Goal: Task Accomplishment & Management: Complete application form

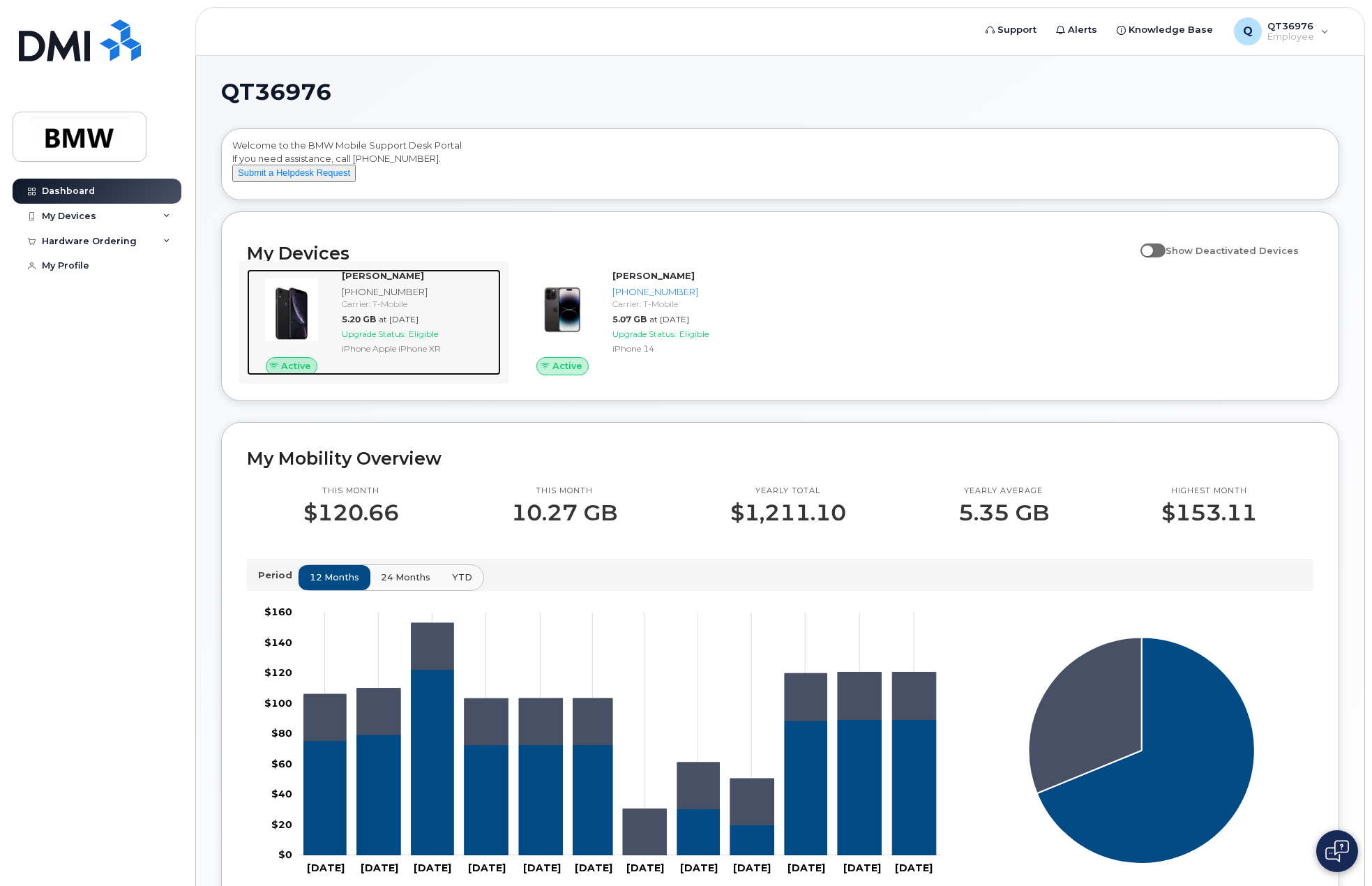
click at [391, 339] on span "Upgrade Status:" at bounding box center [374, 333] width 64 height 11
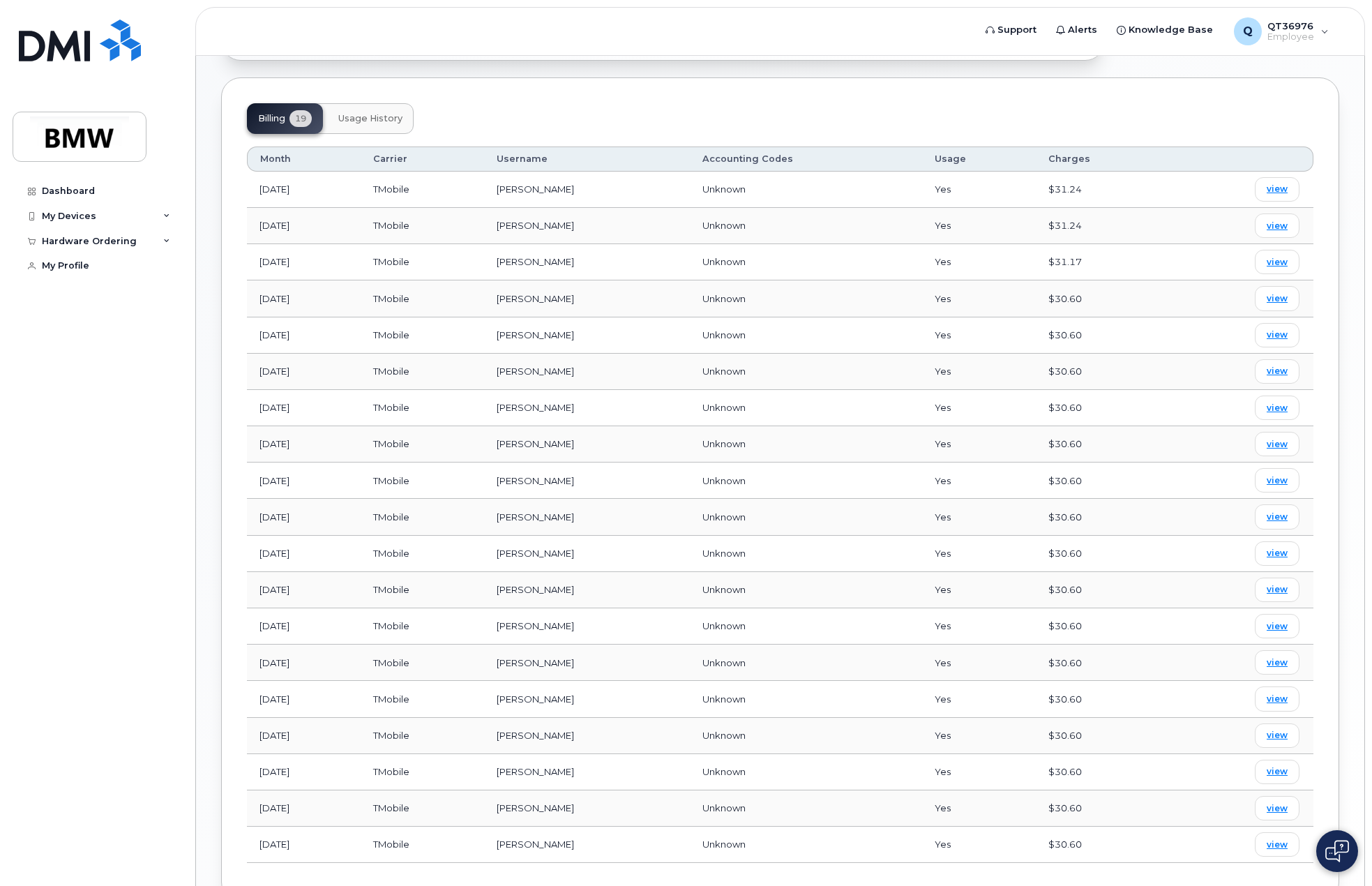
scroll to position [514, 0]
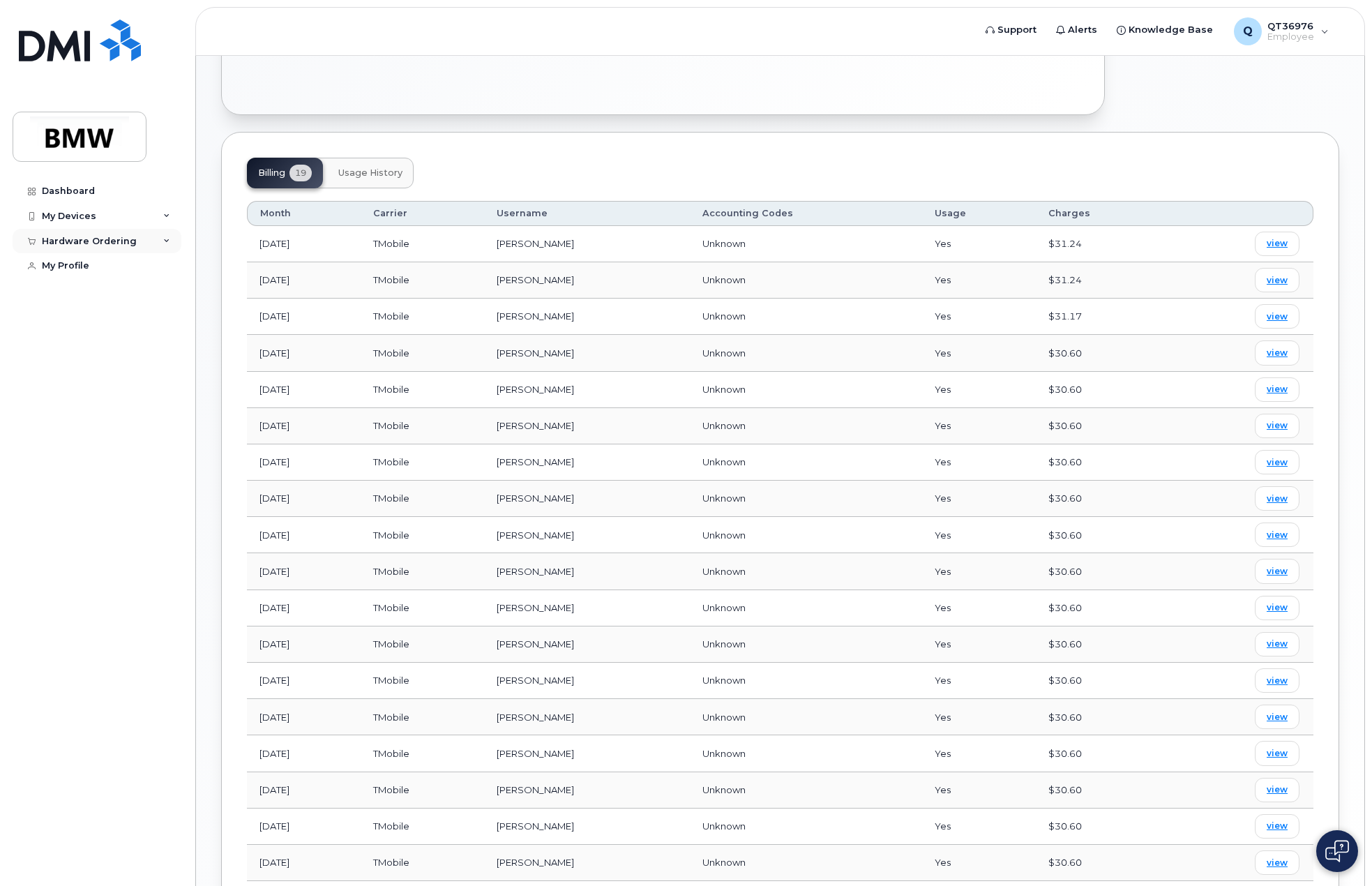
click at [113, 236] on div "Hardware Ordering" at bounding box center [89, 241] width 95 height 12
click at [79, 267] on div "New Order" at bounding box center [74, 266] width 53 height 12
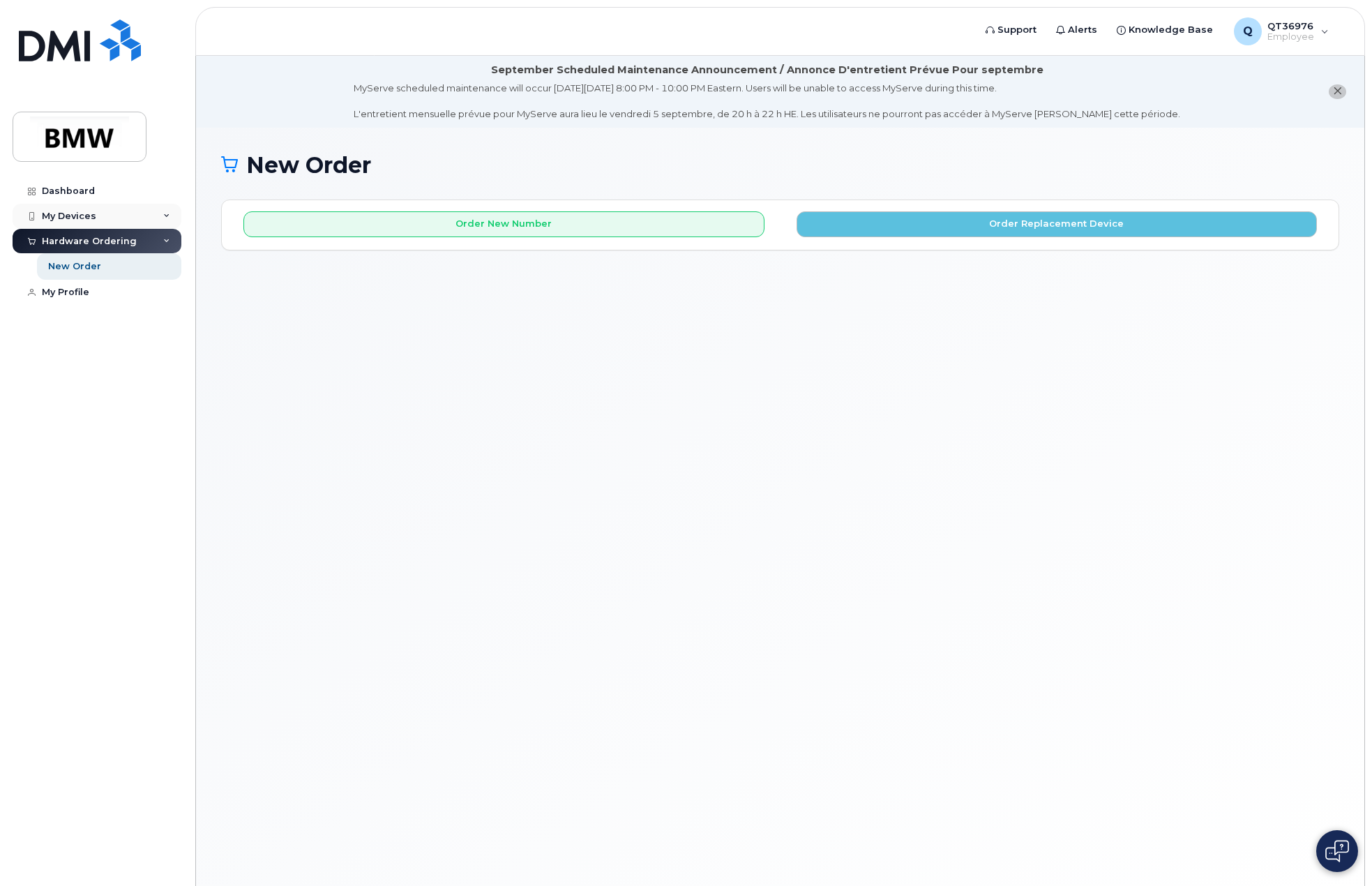
click at [65, 213] on div "My Devices" at bounding box center [69, 217] width 54 height 12
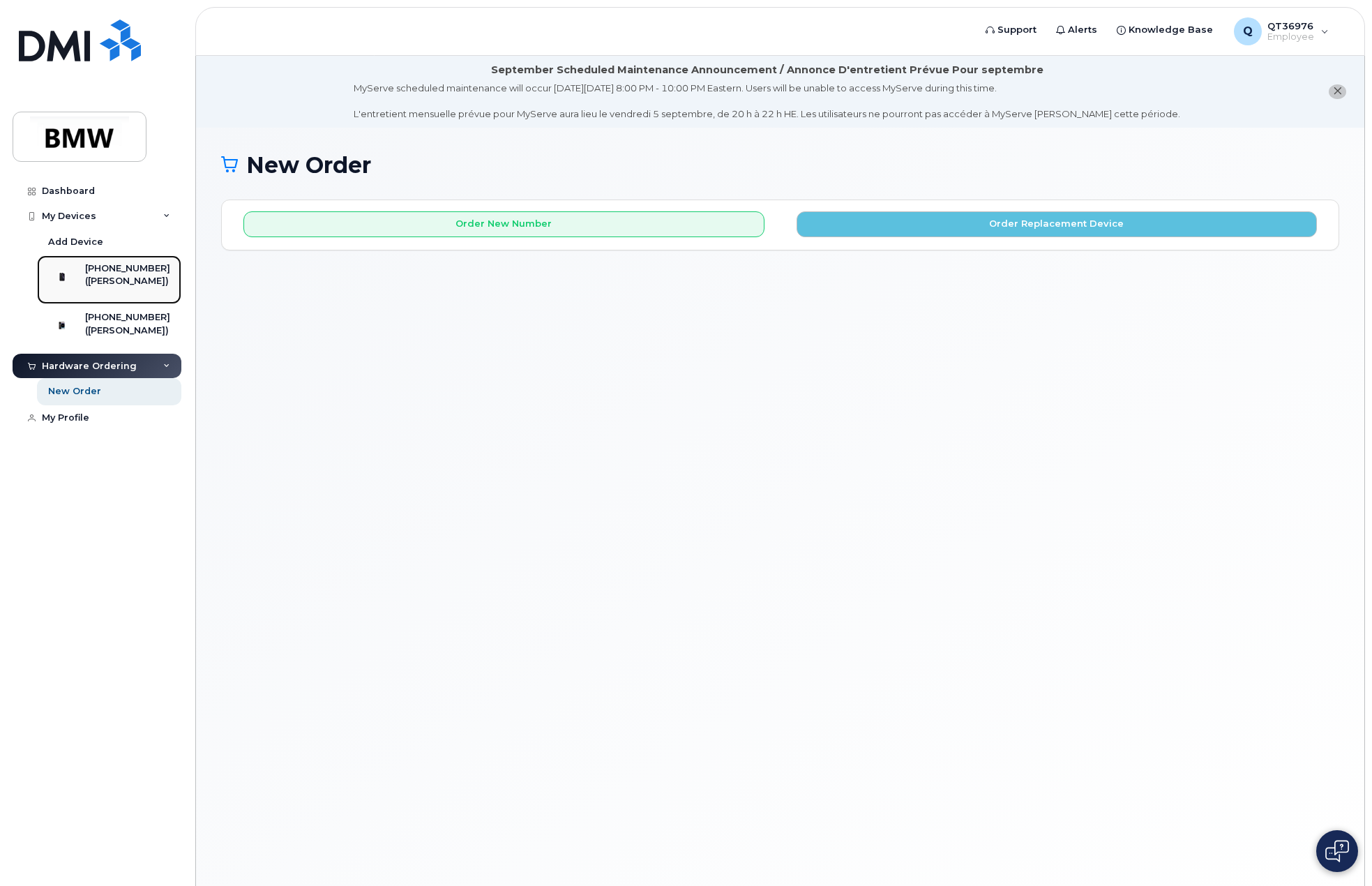
click at [122, 283] on div "([PERSON_NAME])" at bounding box center [127, 281] width 85 height 12
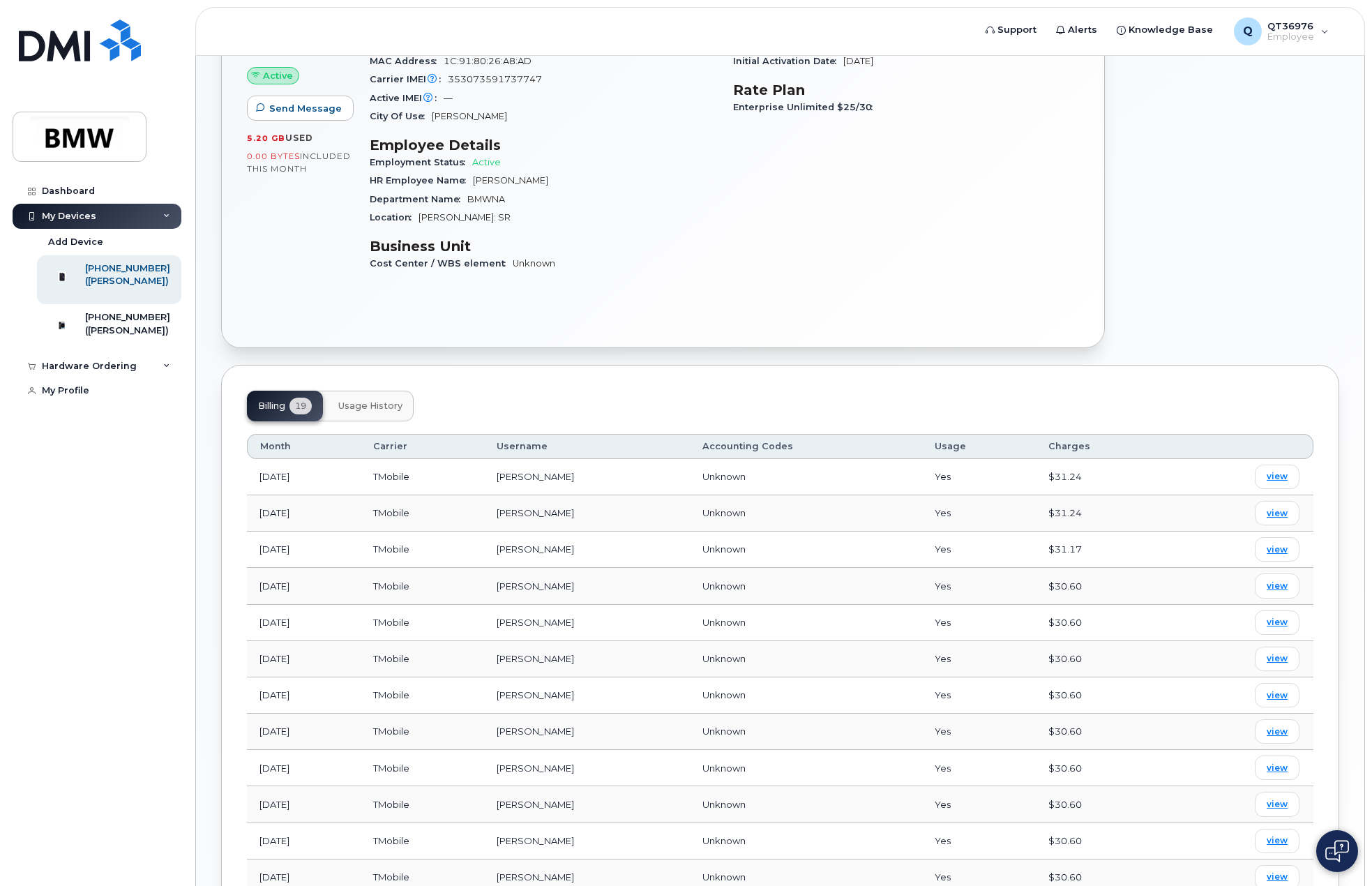
scroll to position [235, 0]
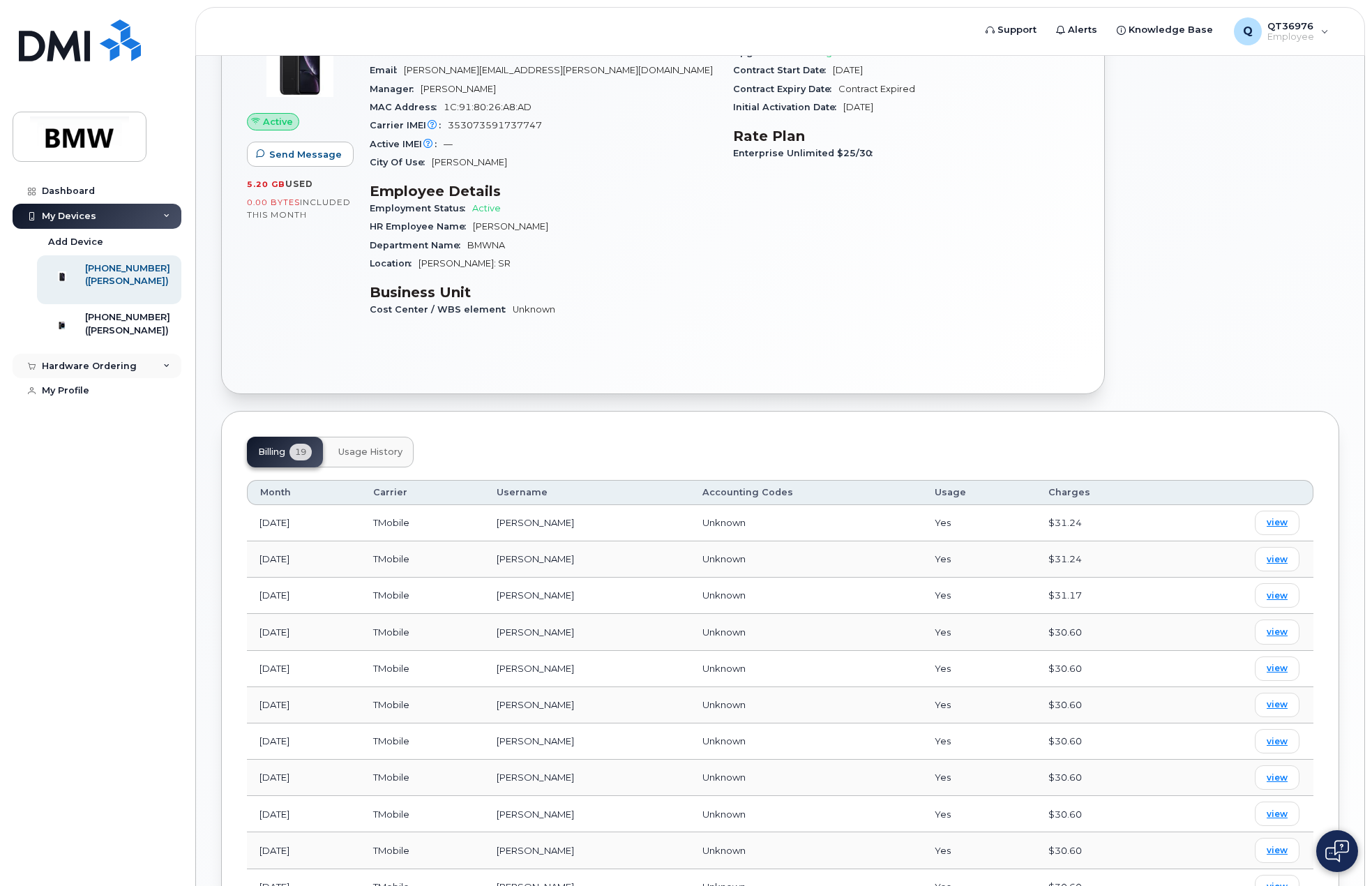
click at [126, 372] on div "Hardware Ordering" at bounding box center [89, 366] width 95 height 12
click at [66, 398] on div "New Order" at bounding box center [74, 391] width 53 height 12
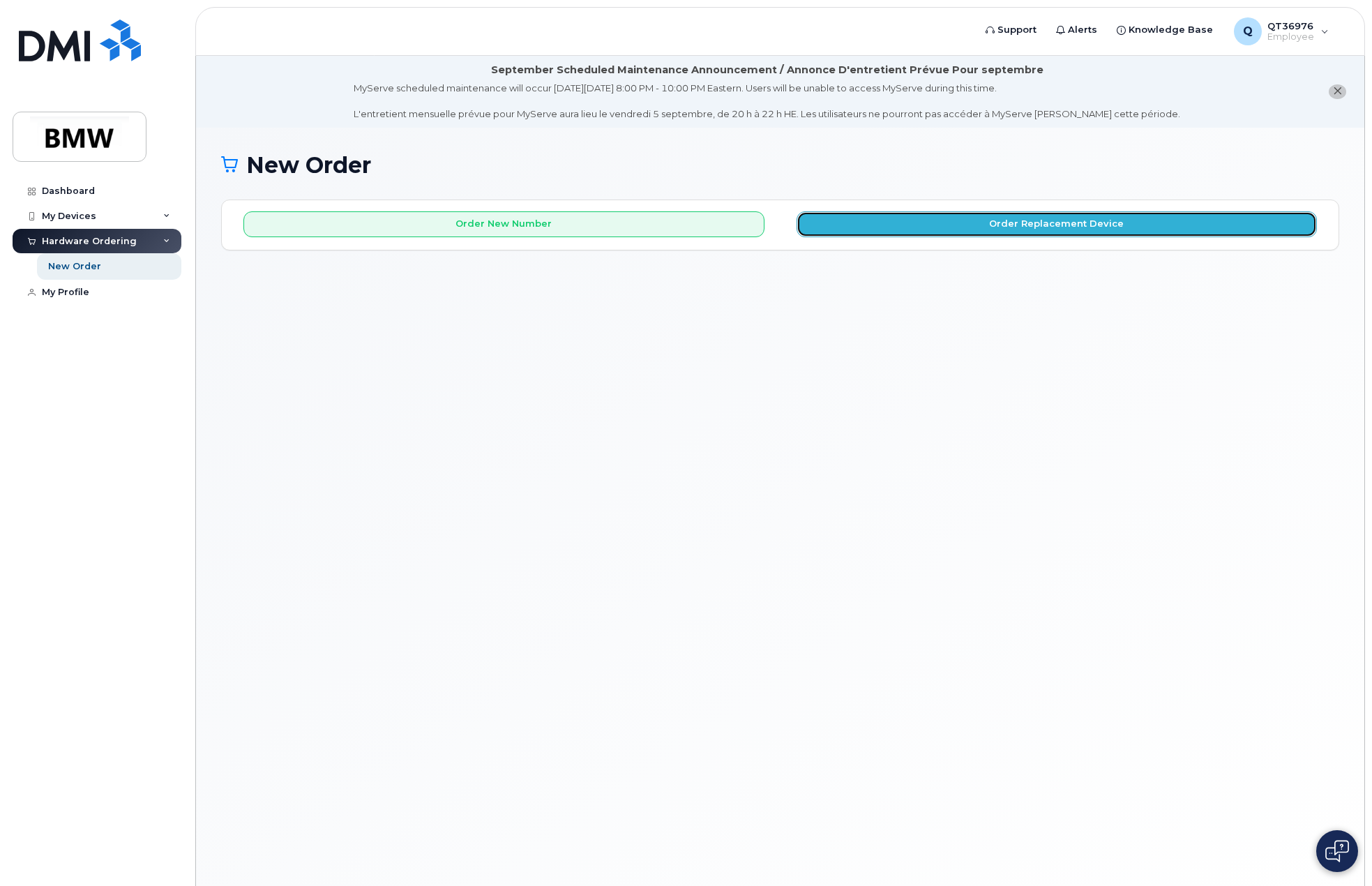
click at [979, 232] on button "Order Replacement Device" at bounding box center [1057, 224] width 521 height 26
